Goal: Information Seeking & Learning: Learn about a topic

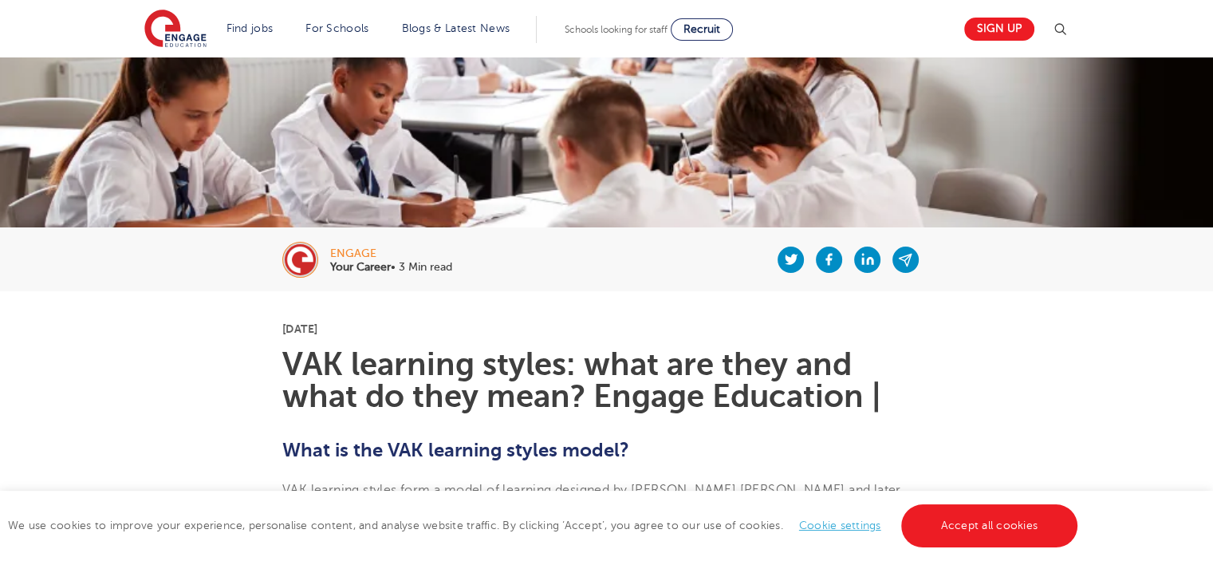
scroll to position [159, 0]
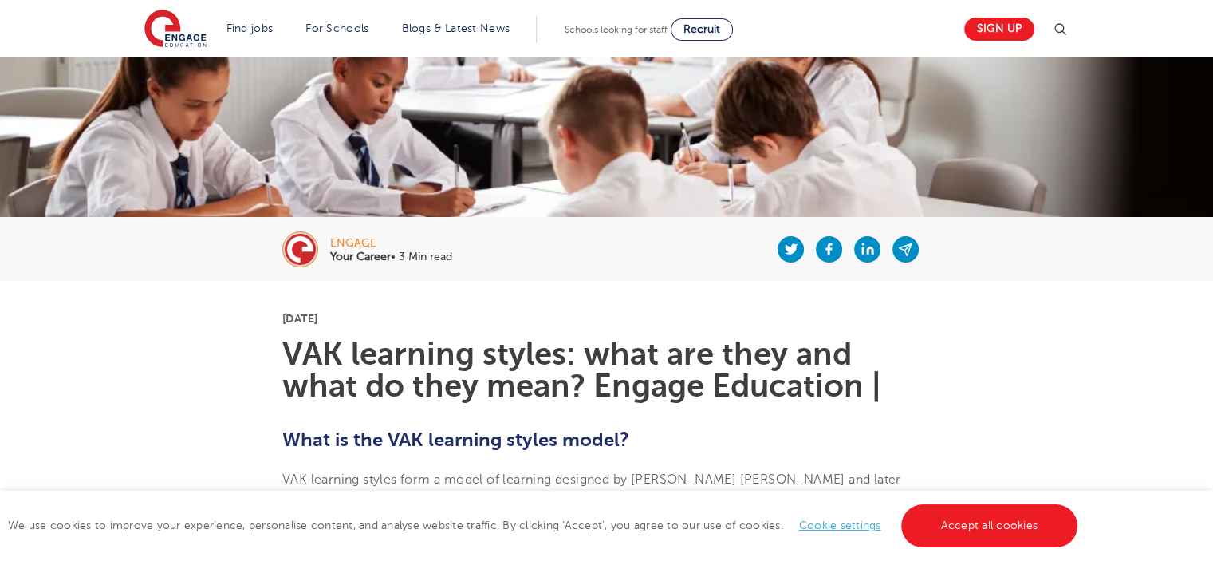
click at [995, 553] on div "We use cookies to improve your experience, personalise content, and analyse web…" at bounding box center [606, 525] width 1213 height 70
click at [1002, 528] on link "Accept all cookies" at bounding box center [989, 525] width 177 height 43
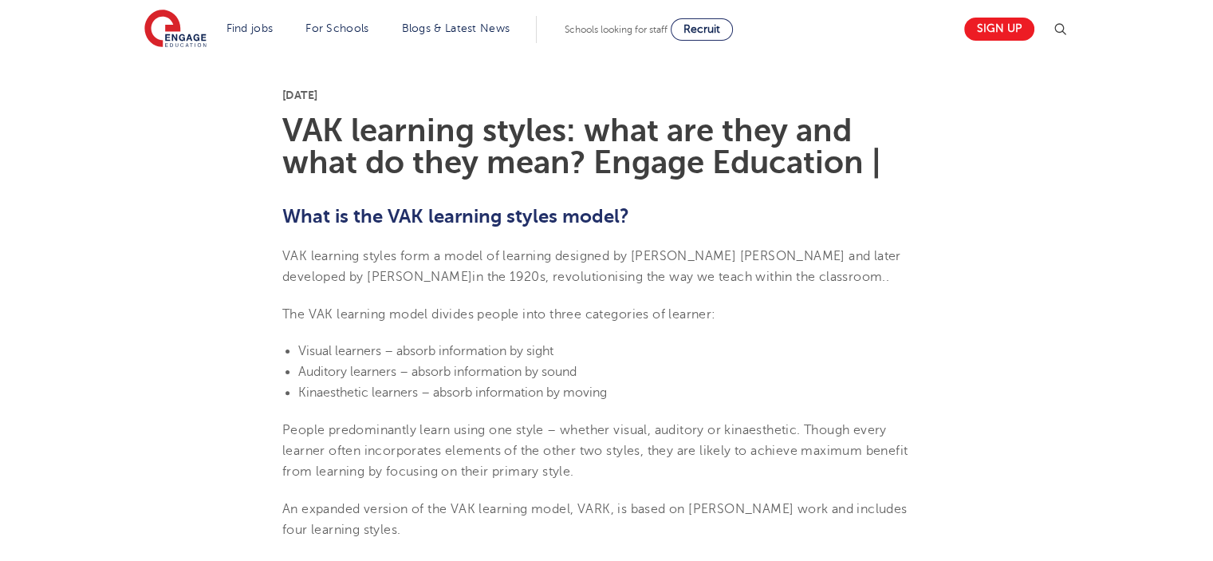
scroll to position [399, 0]
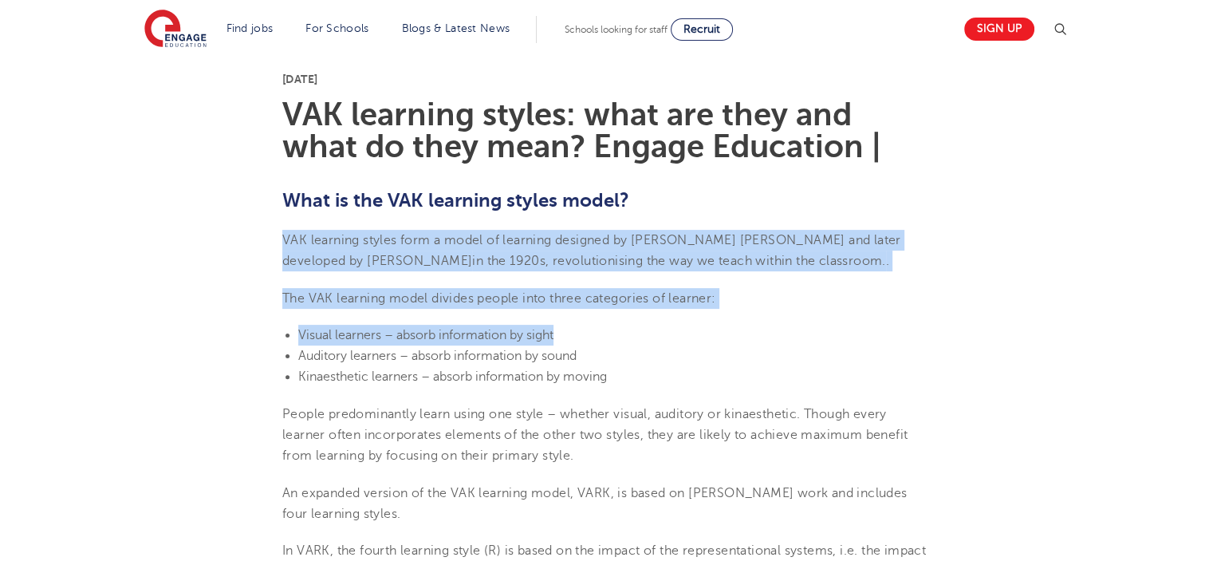
drag, startPoint x: 284, startPoint y: 239, endPoint x: 597, endPoint y: 339, distance: 328.1
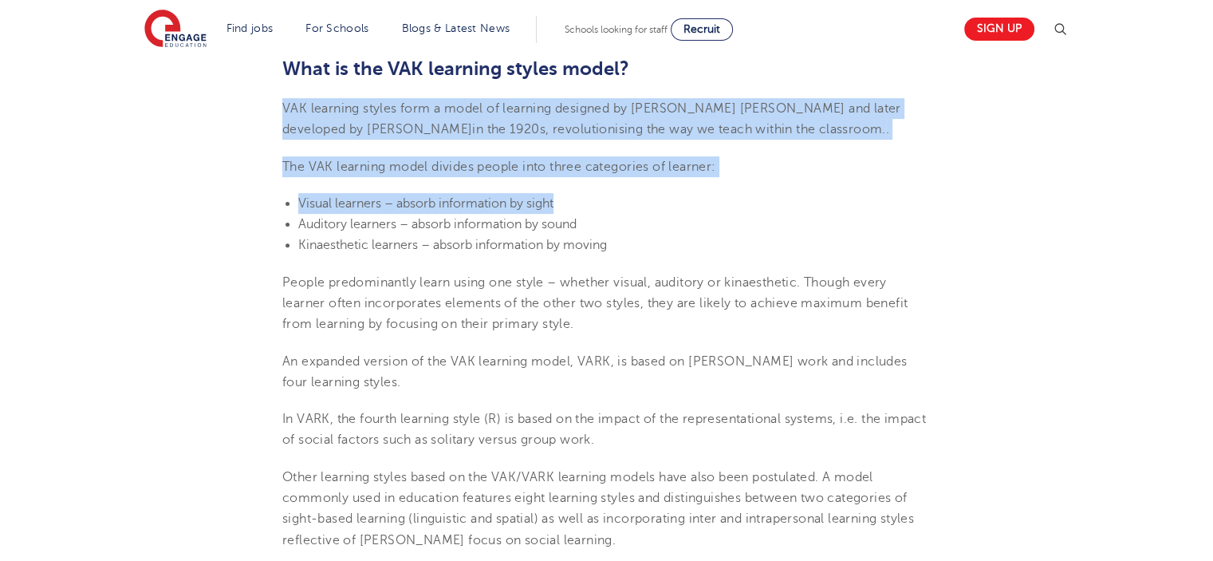
scroll to position [558, 0]
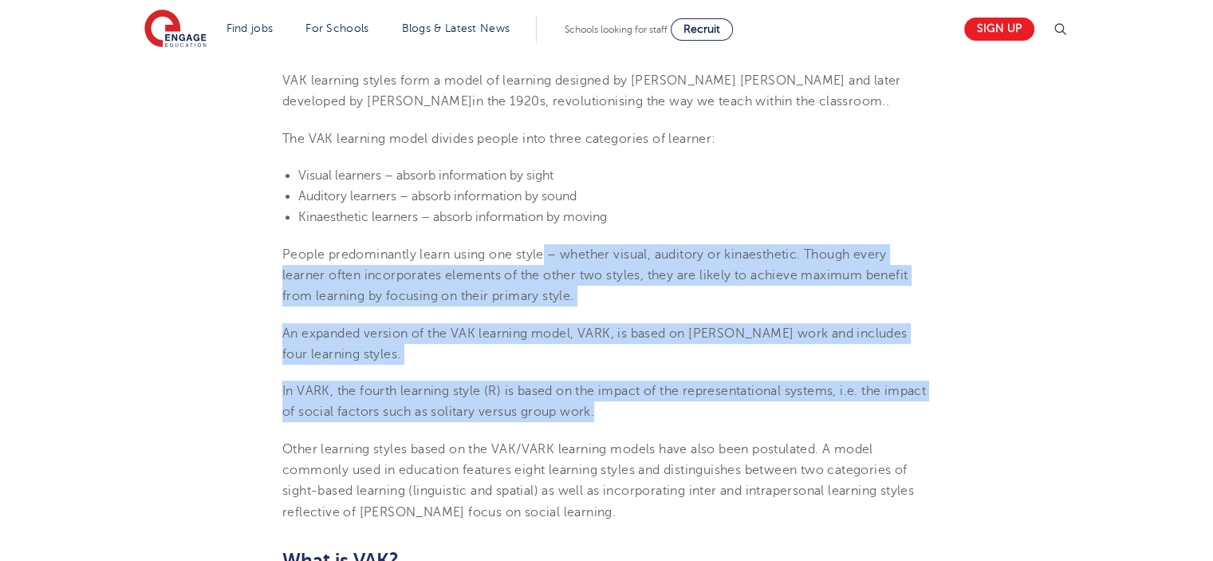
drag, startPoint x: 545, startPoint y: 254, endPoint x: 915, endPoint y: 410, distance: 401.4
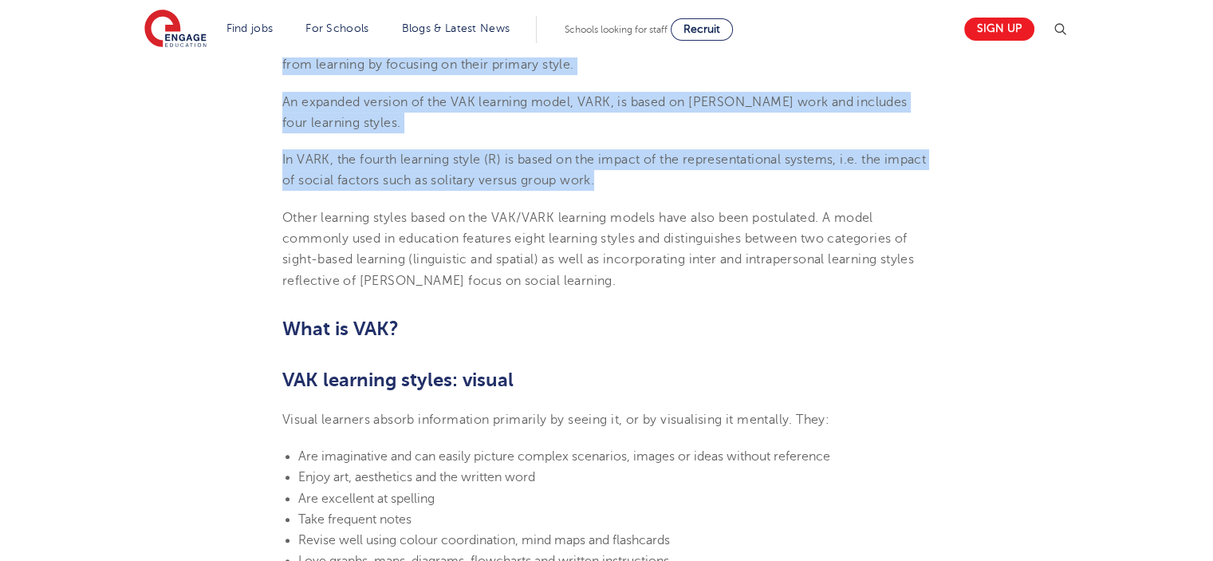
scroll to position [797, 0]
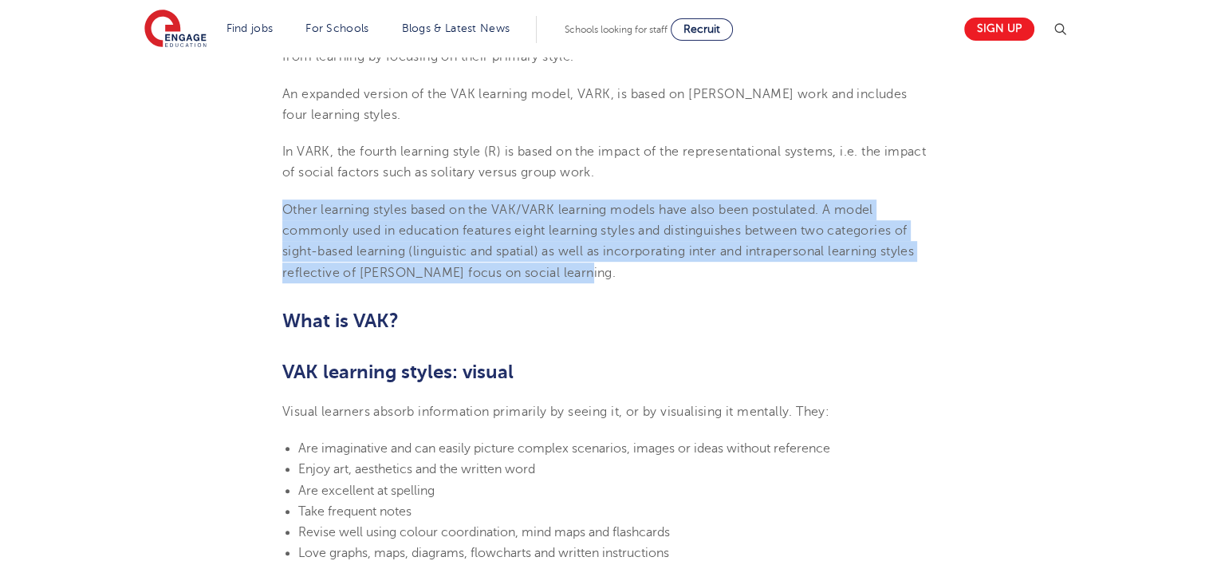
drag, startPoint x: 279, startPoint y: 207, endPoint x: 585, endPoint y: 268, distance: 311.5
click at [789, 210] on span "Other learning styles based on the VAK/VARK learning models have also been post…" at bounding box center [598, 241] width 632 height 77
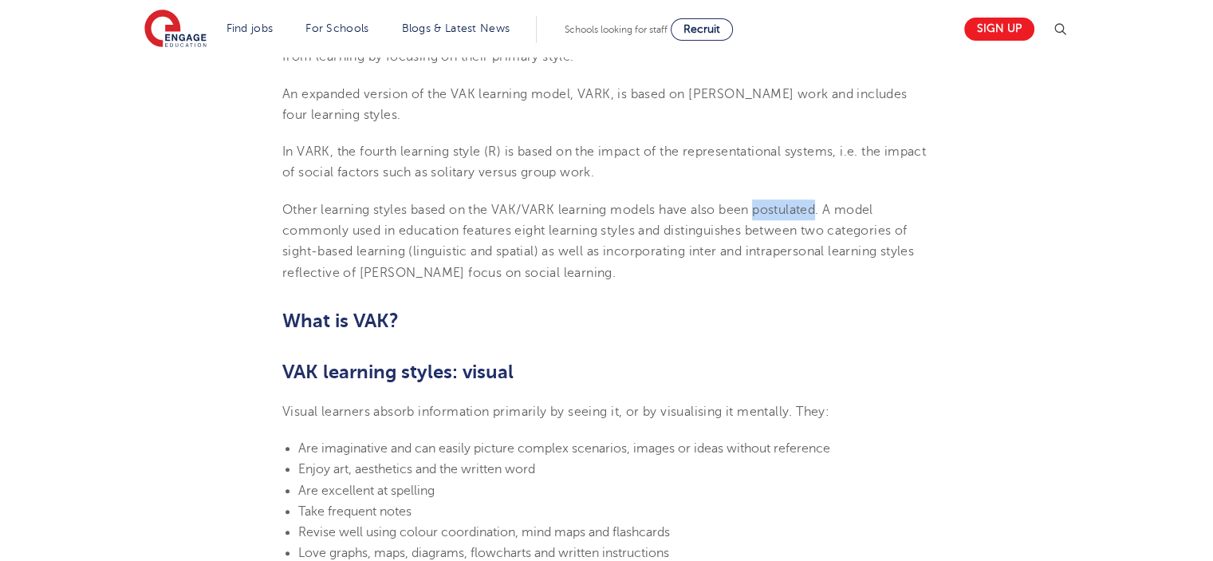
click at [789, 210] on span "Other learning styles based on the VAK/VARK learning models have also been post…" at bounding box center [598, 241] width 632 height 77
click at [364, 232] on span "Other learning styles based on the VAK/VARK learning models have also been post…" at bounding box center [598, 241] width 632 height 77
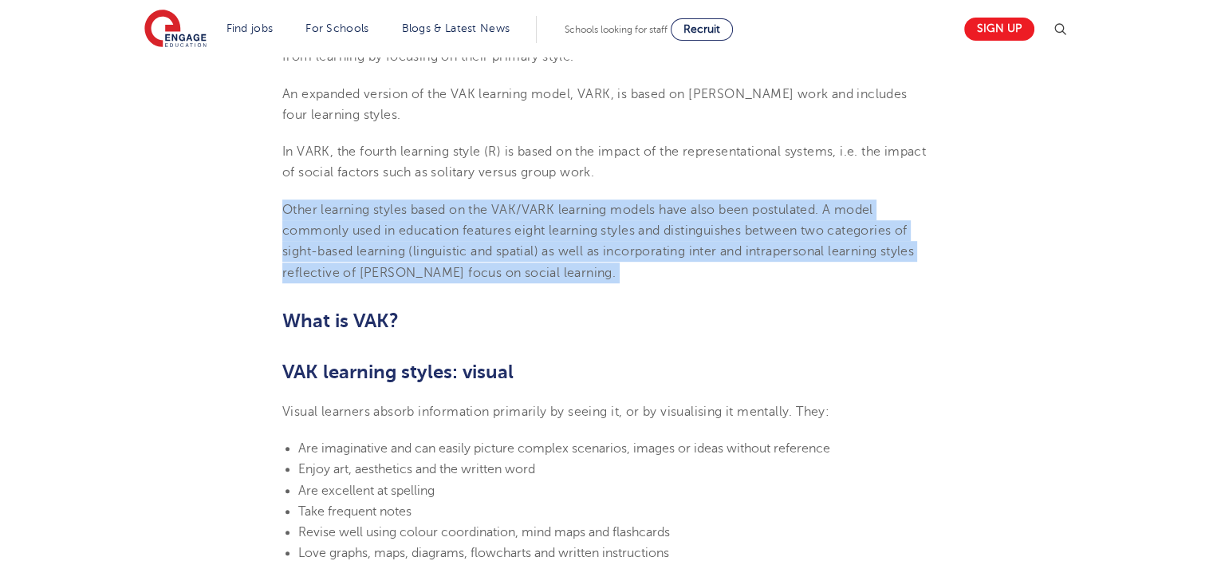
click at [364, 232] on span "Other learning styles based on the VAK/VARK learning models have also been post…" at bounding box center [598, 241] width 632 height 77
click at [412, 260] on p "Other learning styles based on the VAK/VARK learning models have also been post…" at bounding box center [606, 241] width 648 height 84
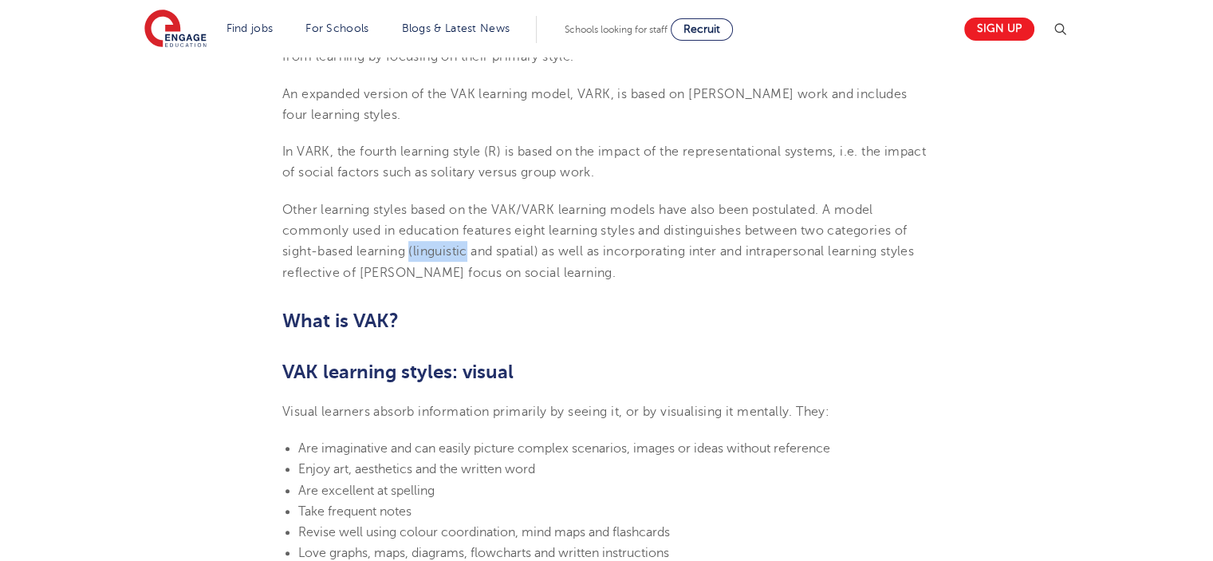
click at [413, 260] on p "Other learning styles based on the VAK/VARK learning models have also been post…" at bounding box center [606, 241] width 648 height 84
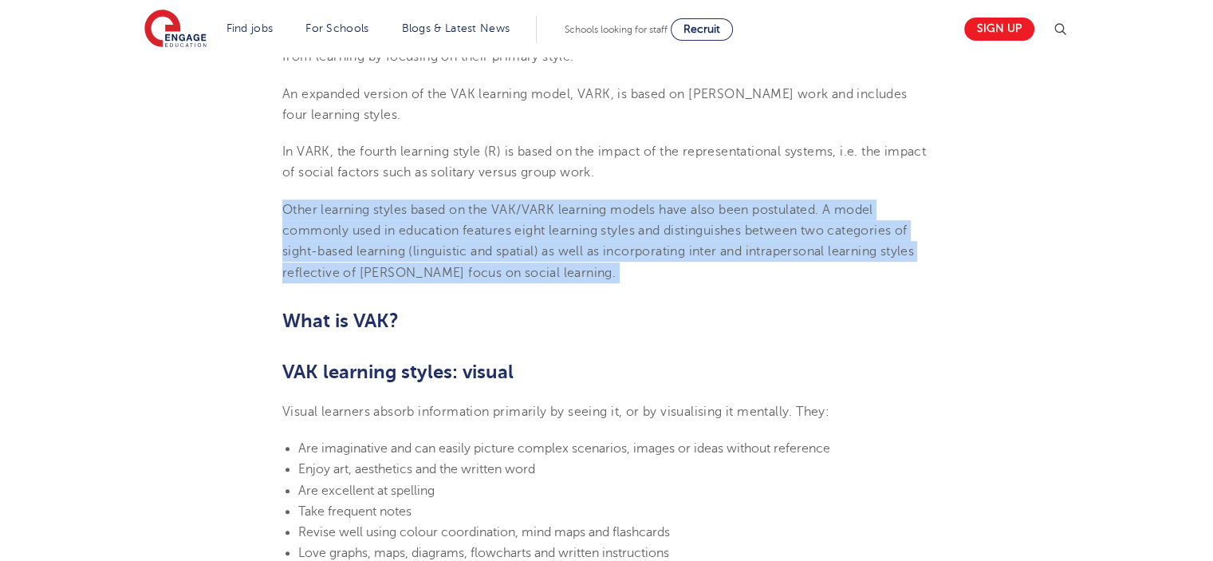
click at [413, 260] on p "Other learning styles based on the VAK/VARK learning models have also been post…" at bounding box center [606, 241] width 648 height 84
click at [414, 260] on p "Other learning styles based on the VAK/VARK learning models have also been post…" at bounding box center [606, 241] width 648 height 84
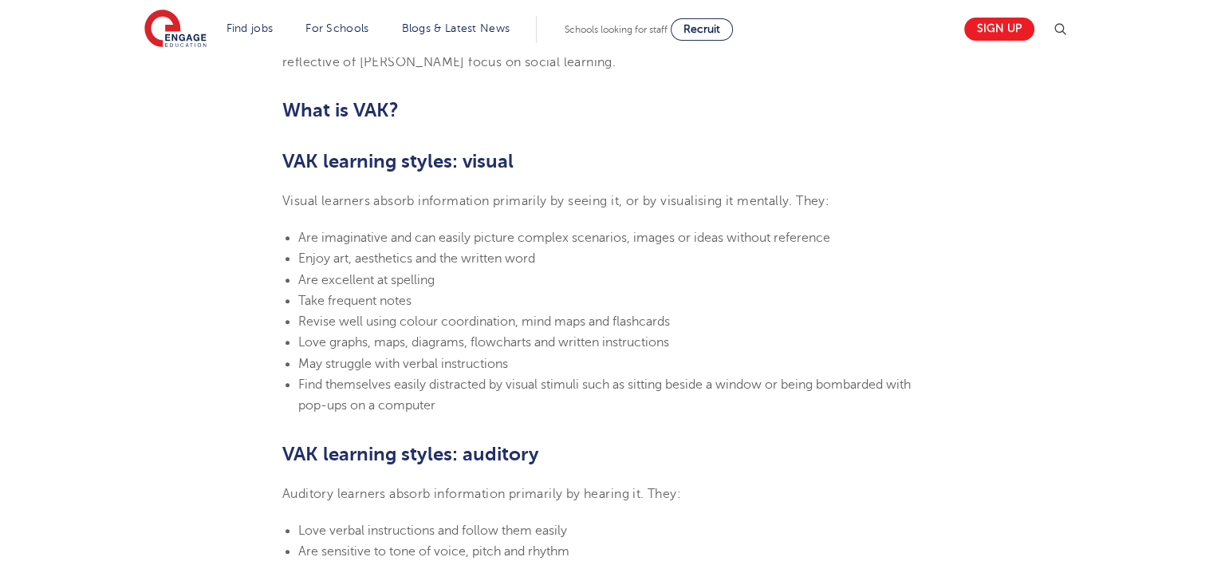
scroll to position [1037, 0]
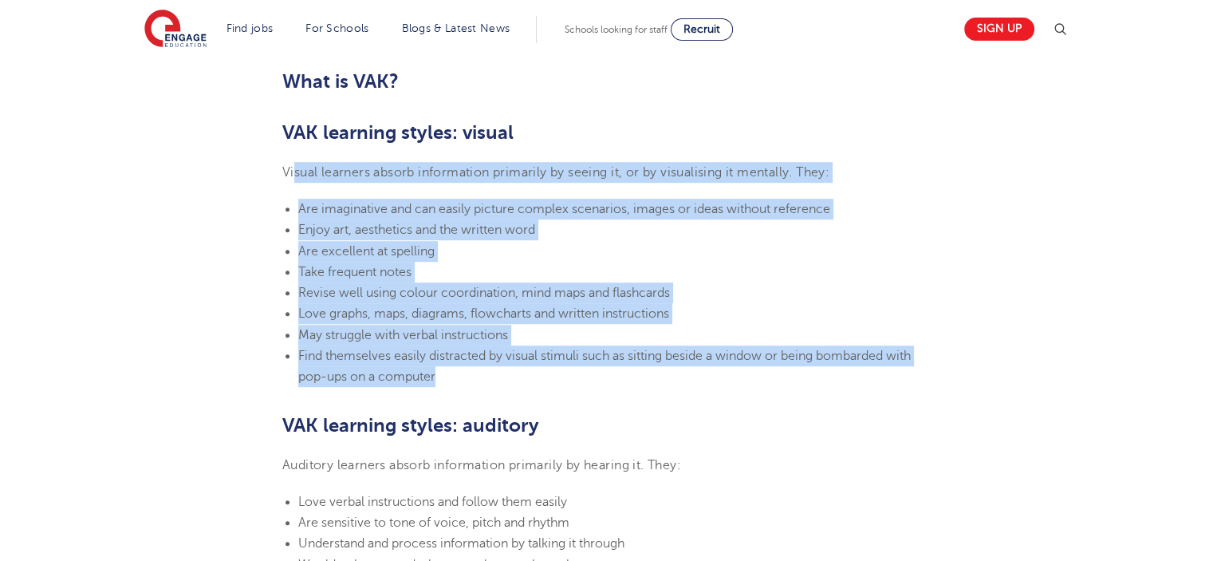
drag, startPoint x: 293, startPoint y: 172, endPoint x: 909, endPoint y: 369, distance: 647.1
click at [909, 369] on section "[DATE] VAK learning styles: what are they and what do they mean? Engage Educati…" at bounding box center [606, 519] width 967 height 2232
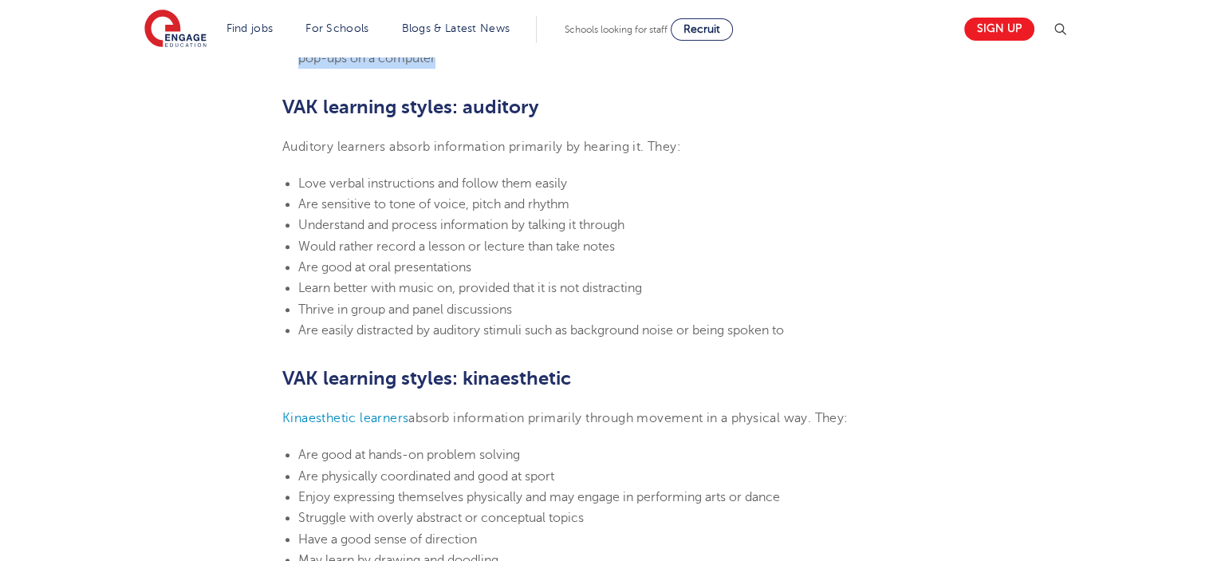
scroll to position [1356, 0]
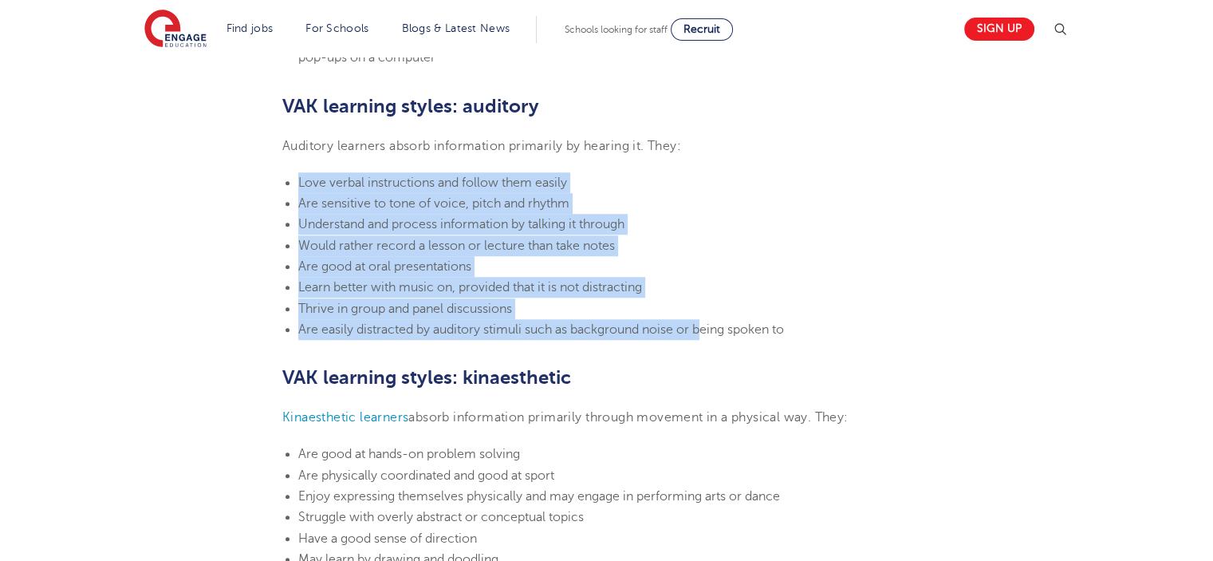
drag, startPoint x: 298, startPoint y: 183, endPoint x: 703, endPoint y: 326, distance: 429.0
click at [703, 326] on ul "Love verbal instructions and follow them easily Are sensitive to tone of voice,…" at bounding box center [606, 255] width 648 height 167
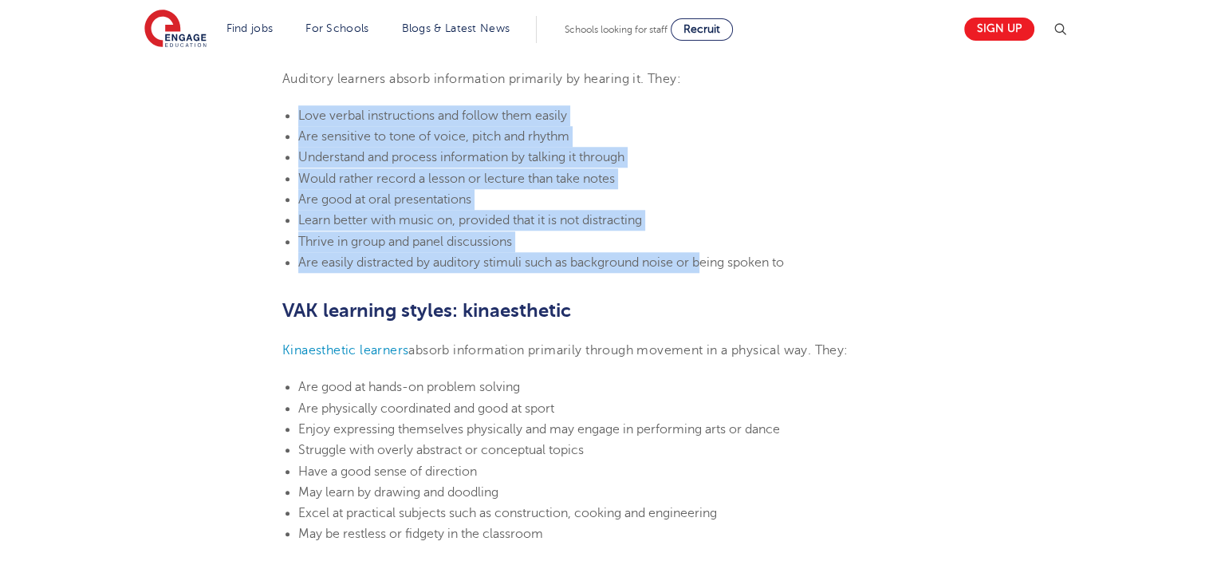
scroll to position [1595, 0]
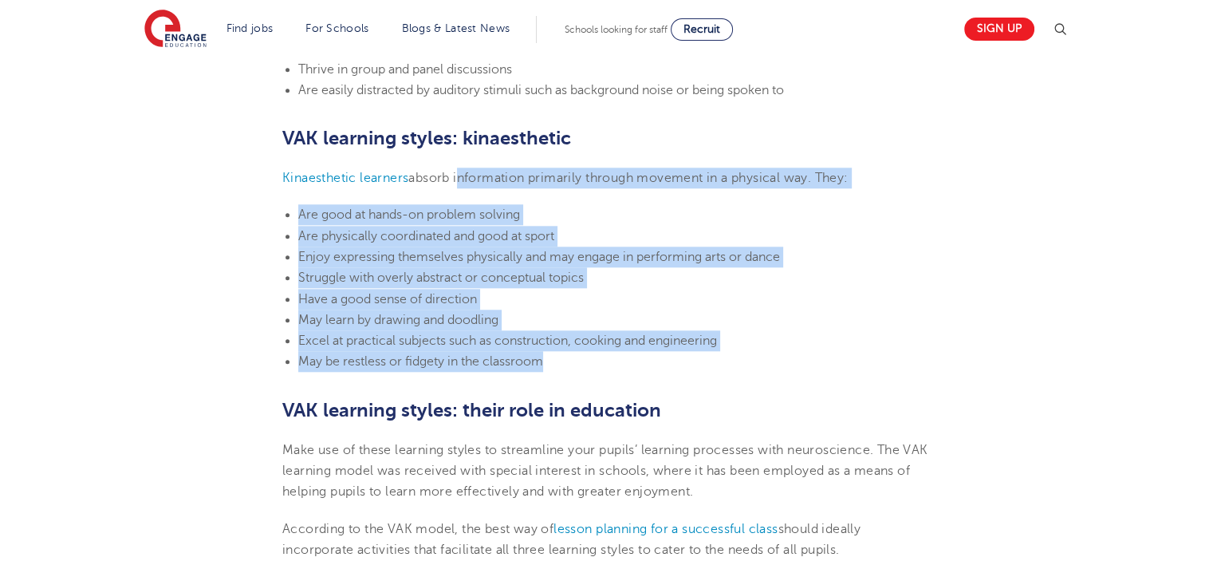
drag, startPoint x: 456, startPoint y: 175, endPoint x: 797, endPoint y: 355, distance: 386.0
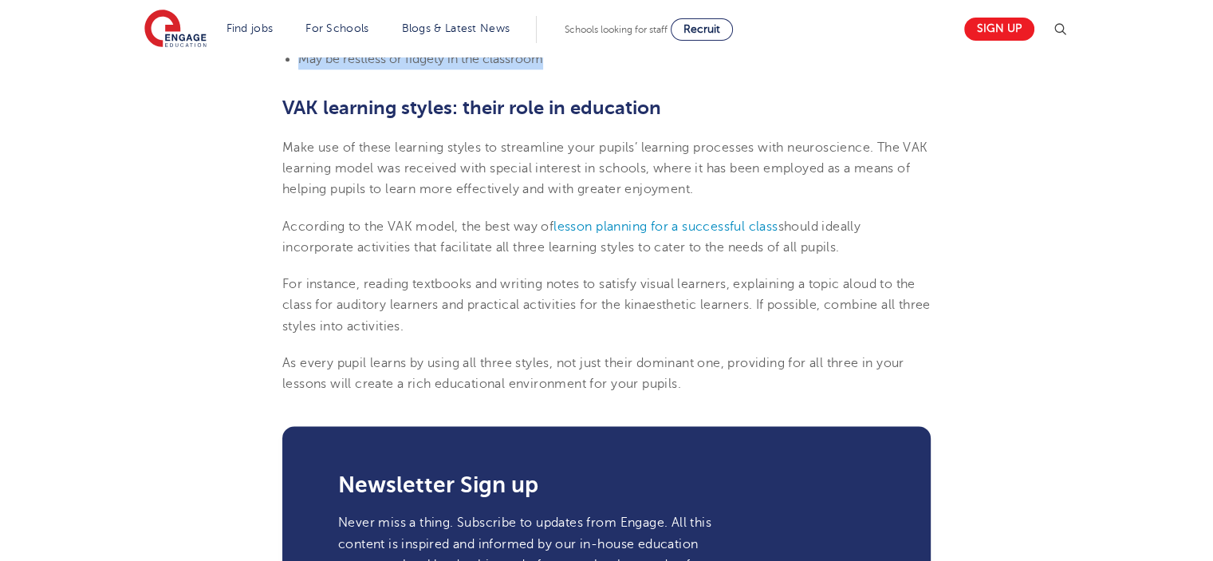
scroll to position [1914, 0]
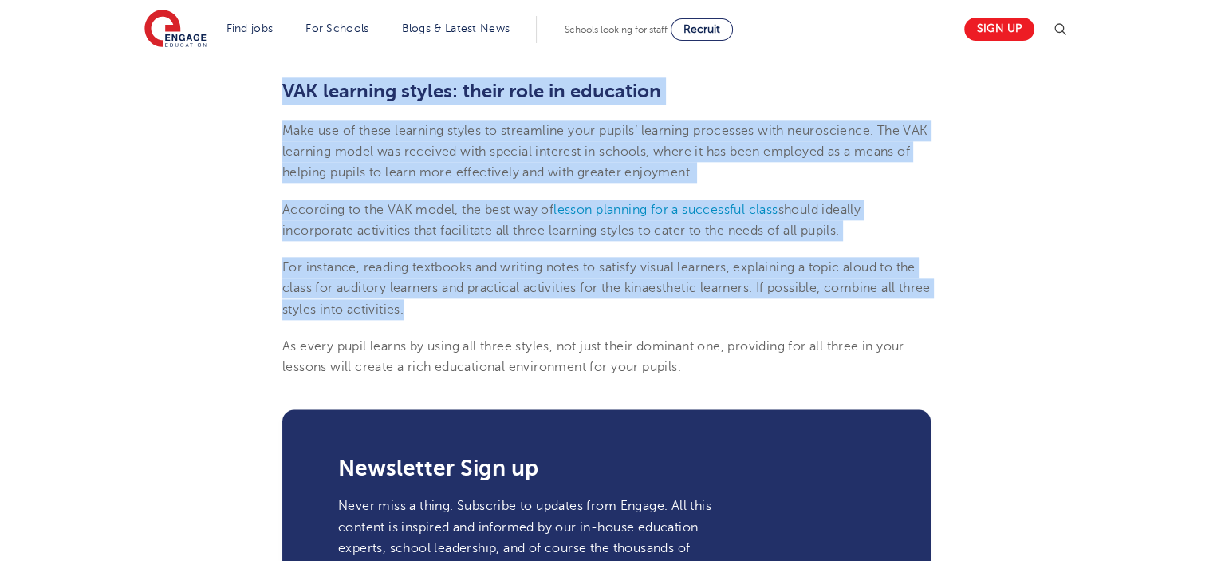
drag, startPoint x: 283, startPoint y: 92, endPoint x: 972, endPoint y: 301, distance: 720.0
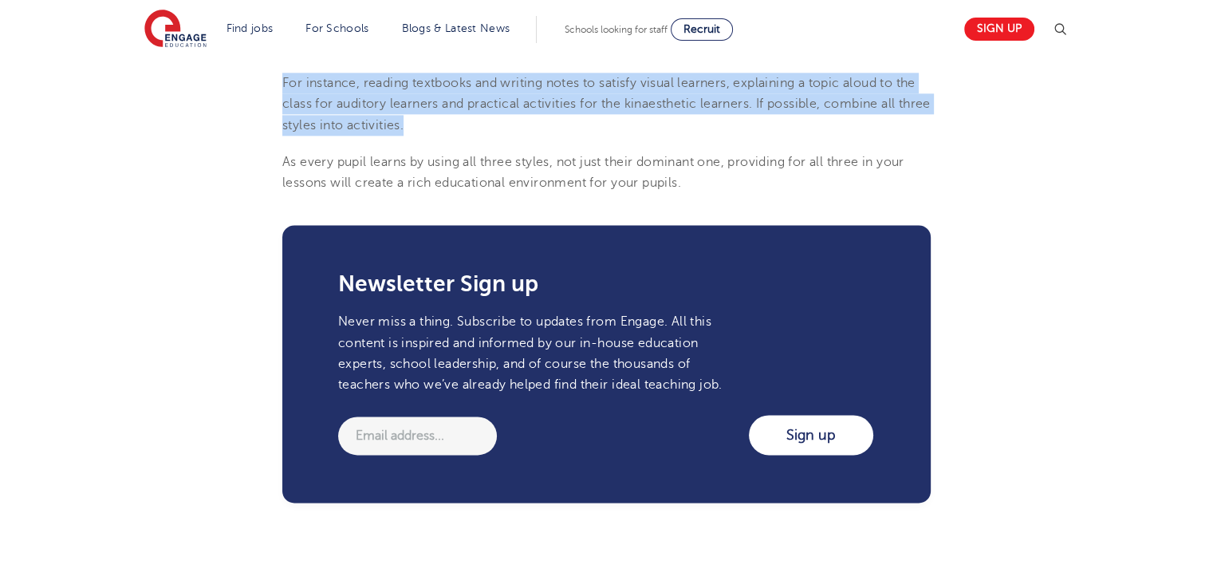
scroll to position [2073, 0]
